Goal: Task Accomplishment & Management: Manage account settings

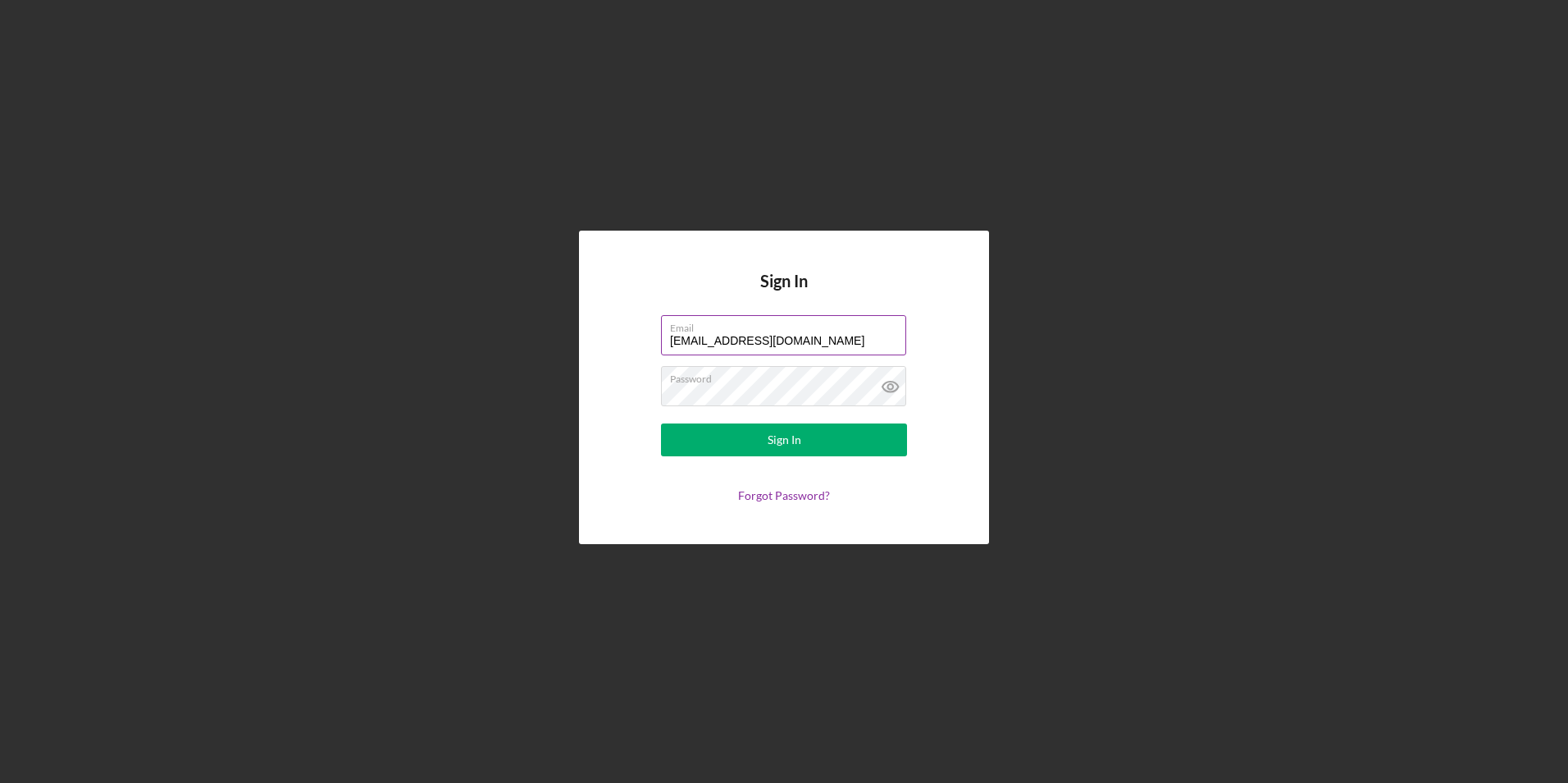
click at [868, 337] on input "[EMAIL_ADDRESS][DOMAIN_NAME]" at bounding box center [784, 335] width 246 height 40
type input "[PERSON_NAME][EMAIL_ADDRESS][DOMAIN_NAME]"
click at [800, 454] on button "Sign In" at bounding box center [784, 440] width 246 height 33
